Goal: Task Accomplishment & Management: Use online tool/utility

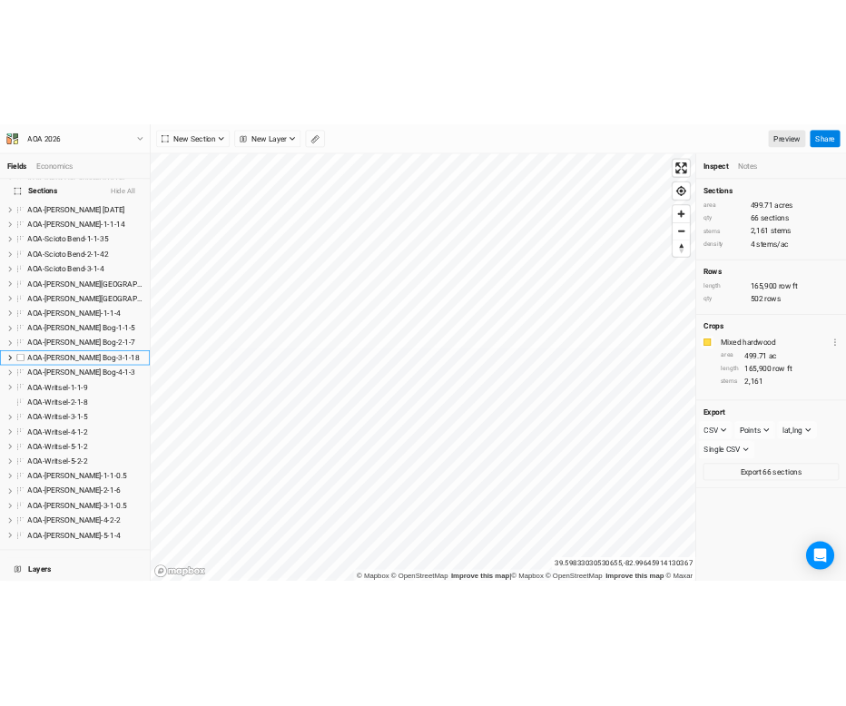
scroll to position [1646, 0]
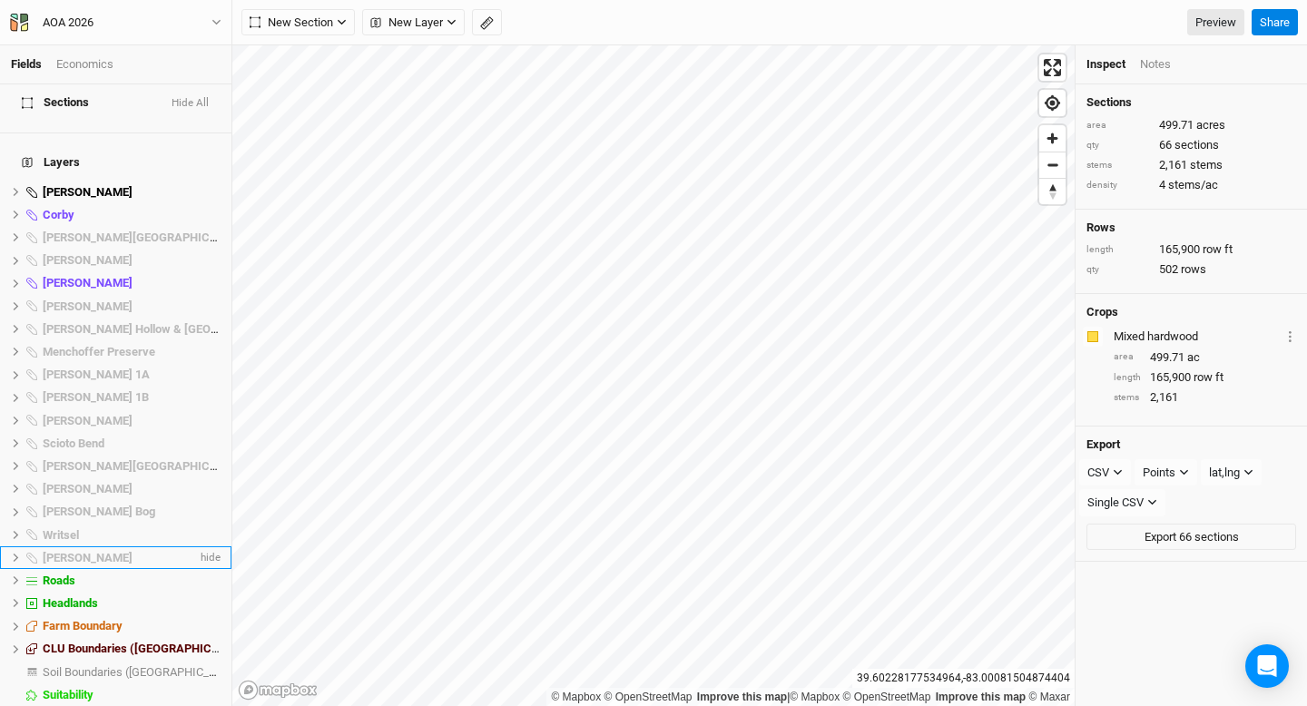
click at [61, 551] on span "[PERSON_NAME]" at bounding box center [88, 558] width 90 height 14
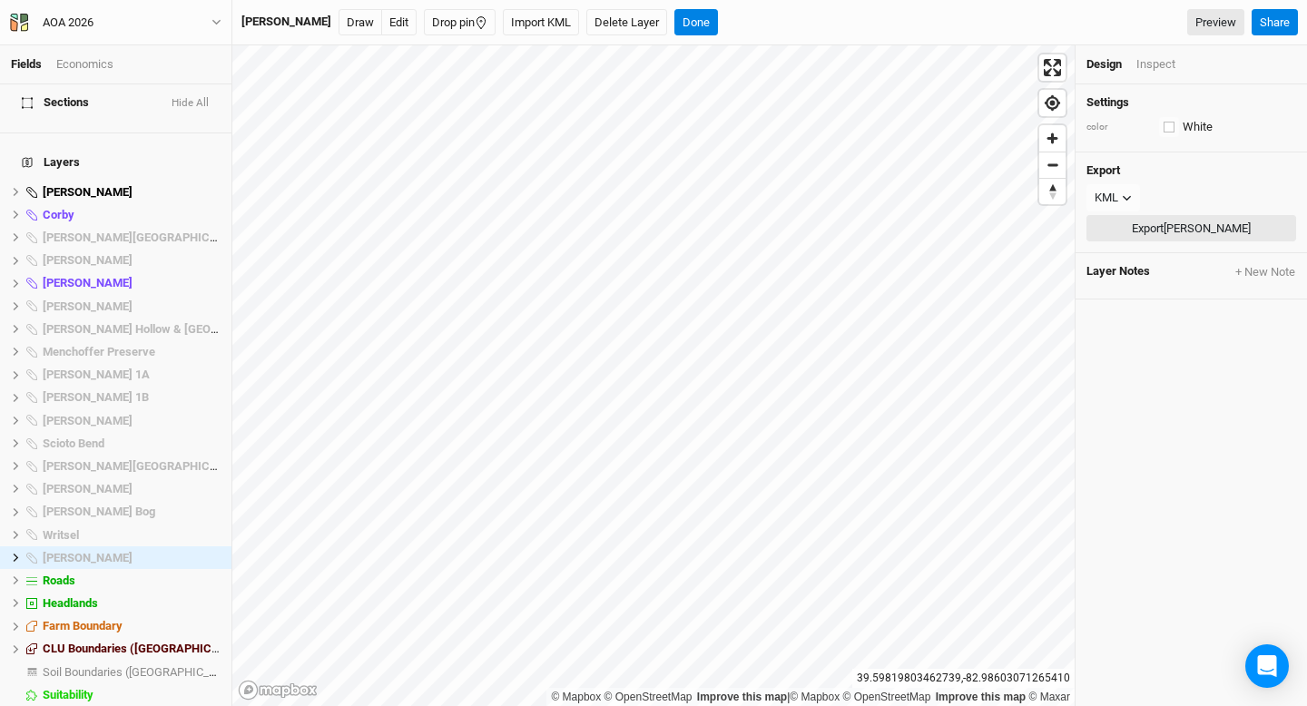
click at [1117, 224] on button "Export Wylie Ridge" at bounding box center [1191, 228] width 210 height 27
click at [13, 553] on icon at bounding box center [16, 558] width 10 height 10
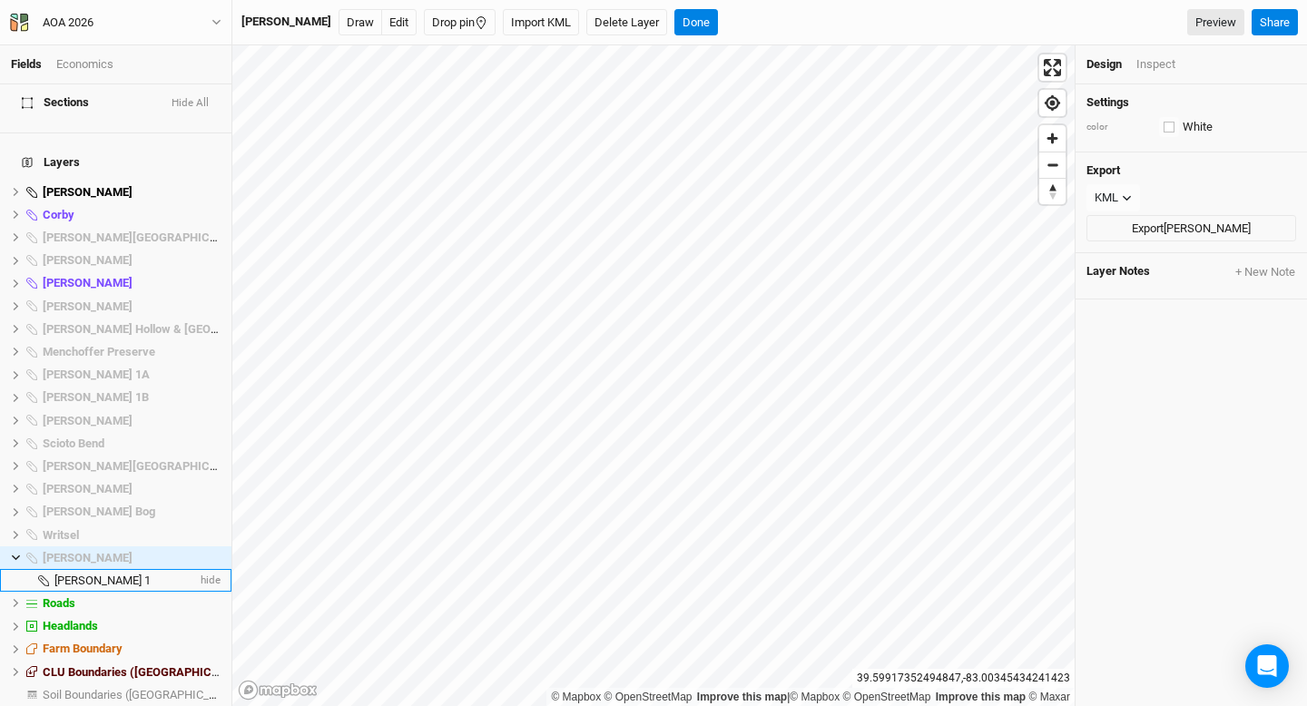
click at [74, 574] on span "[PERSON_NAME] 1" at bounding box center [102, 581] width 96 height 14
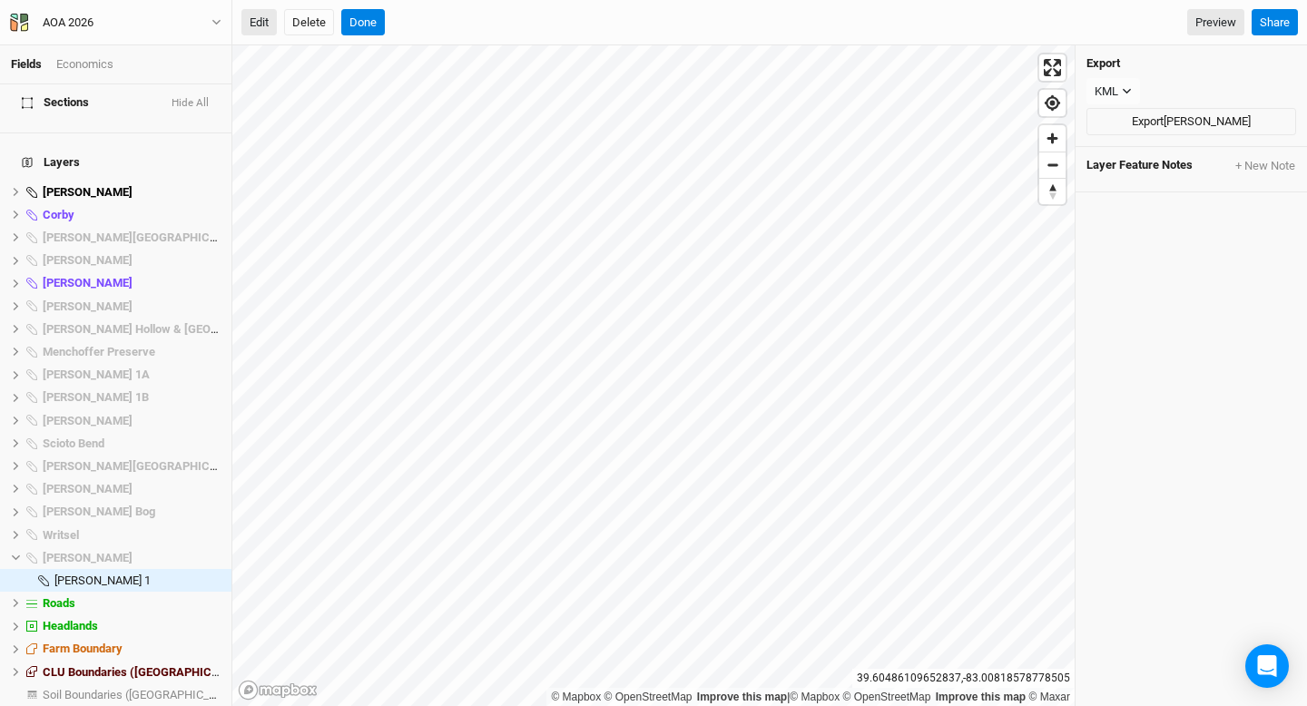
click at [260, 16] on button "Edit" at bounding box center [258, 22] width 35 height 27
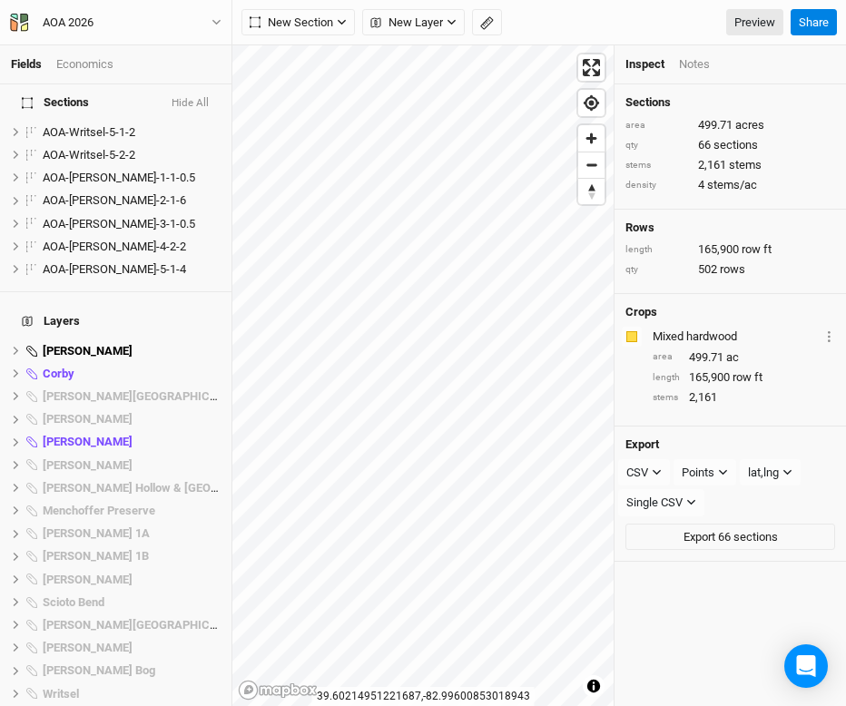
scroll to position [1646, 0]
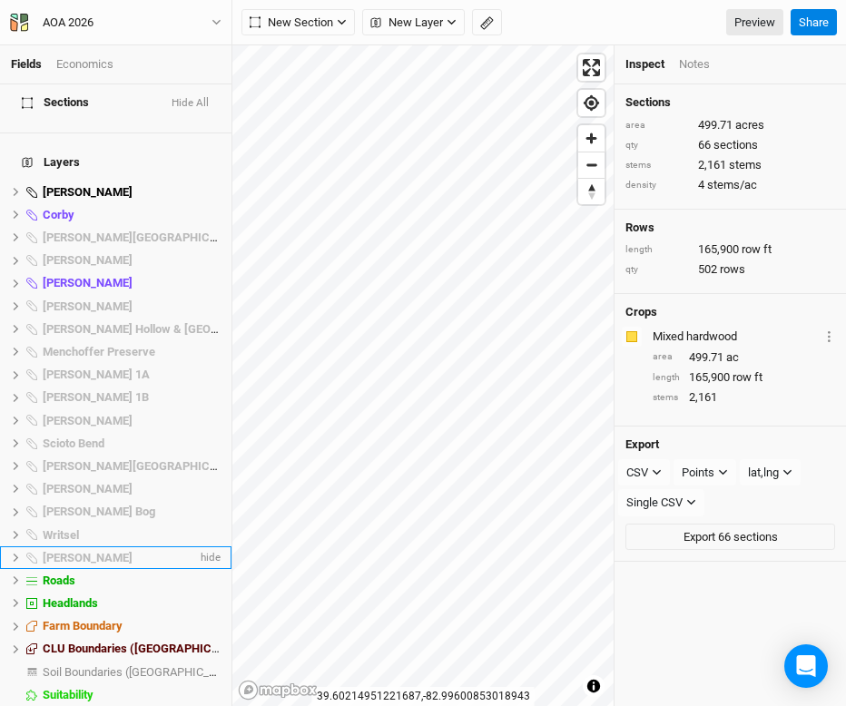
click at [110, 551] on div "[PERSON_NAME]" at bounding box center [120, 558] width 154 height 15
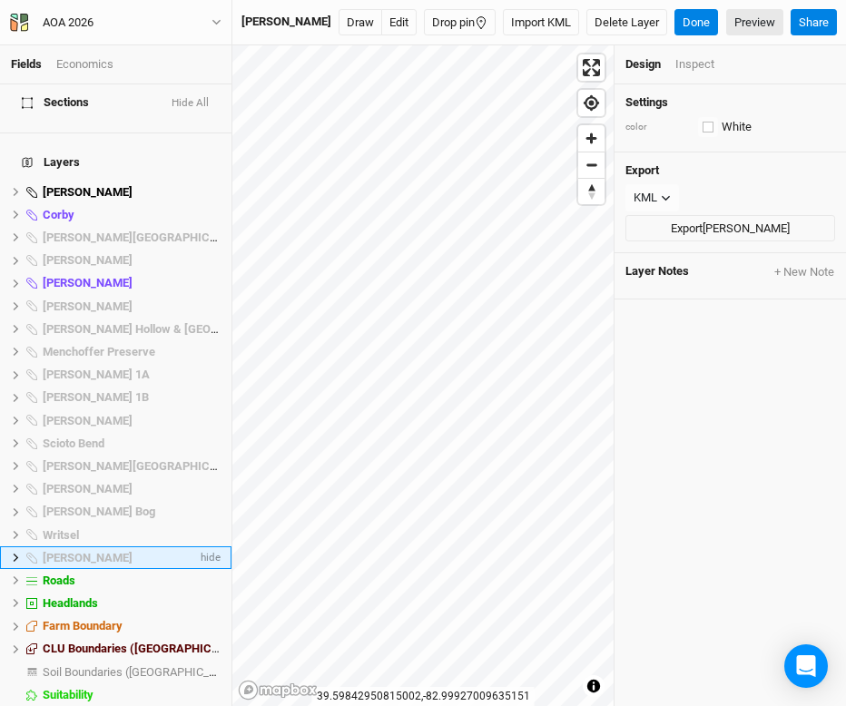
click at [17, 553] on icon at bounding box center [16, 558] width 10 height 10
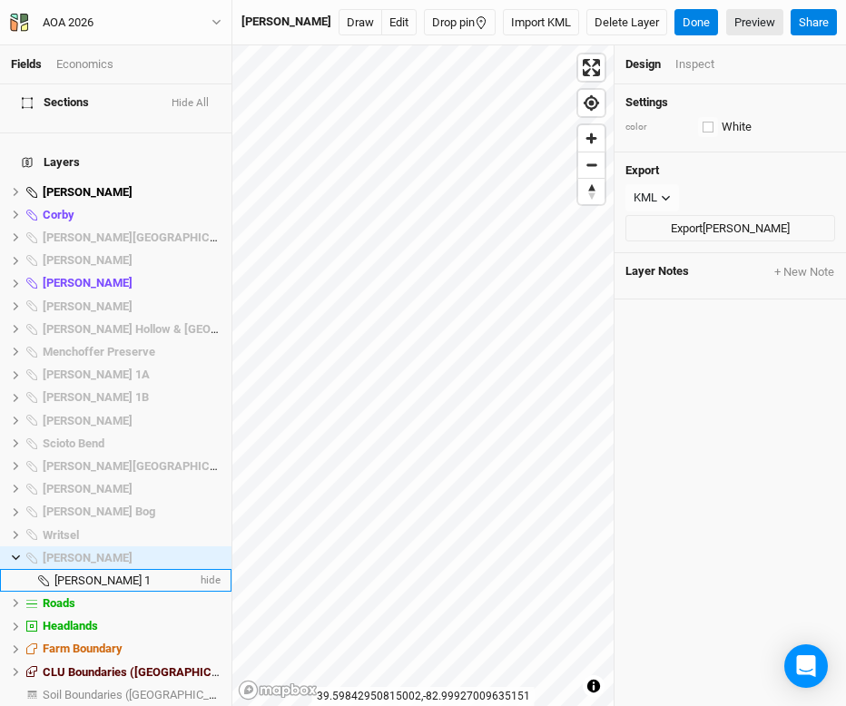
click at [66, 569] on li "[PERSON_NAME] 1 hide" at bounding box center [115, 580] width 231 height 23
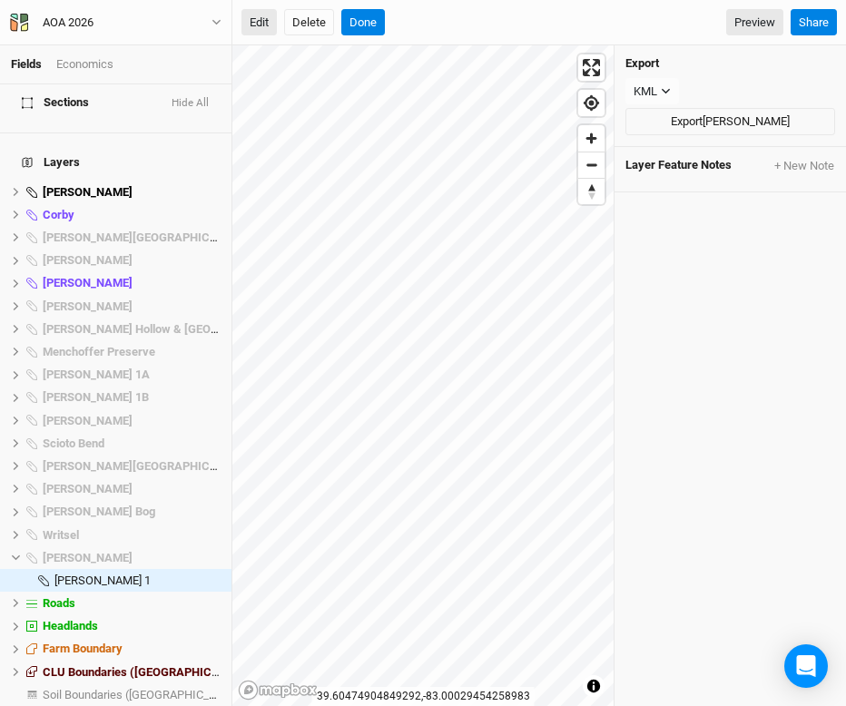
click at [260, 29] on button "Edit" at bounding box center [258, 22] width 35 height 27
